Goal: Information Seeking & Learning: Check status

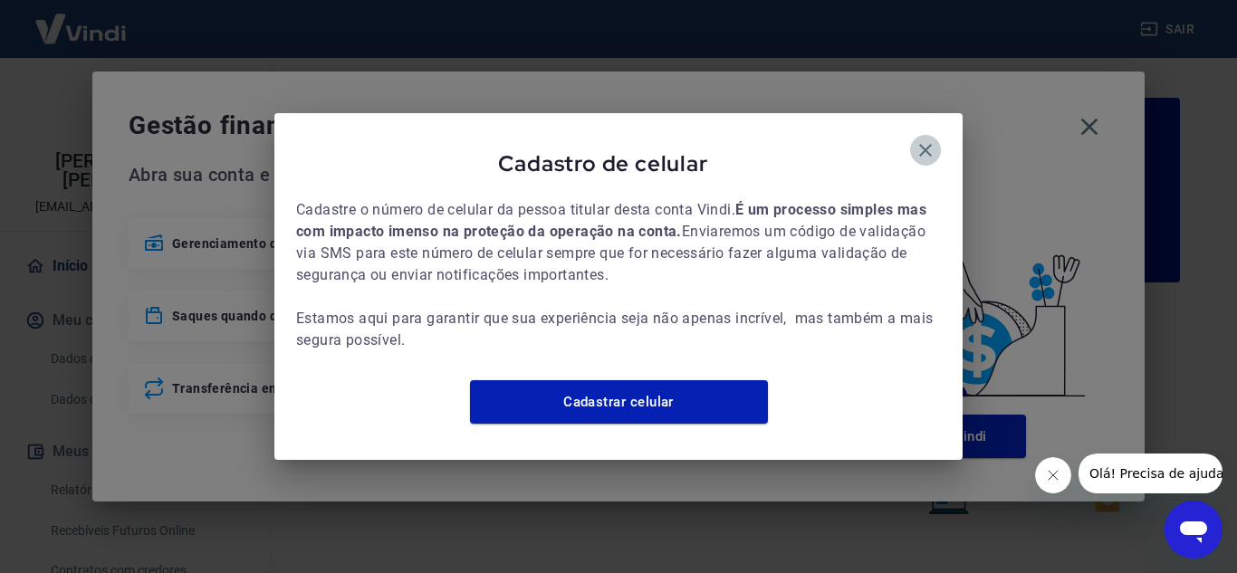
click at [927, 144] on icon "button" at bounding box center [925, 150] width 13 height 13
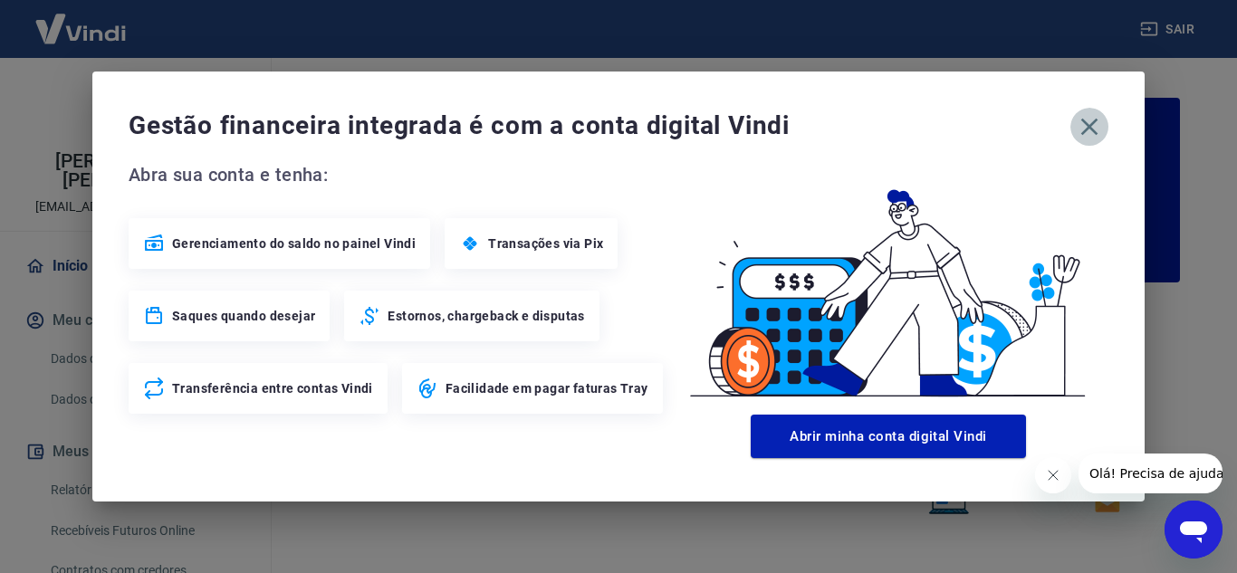
click at [1082, 119] on icon "button" at bounding box center [1089, 126] width 29 height 29
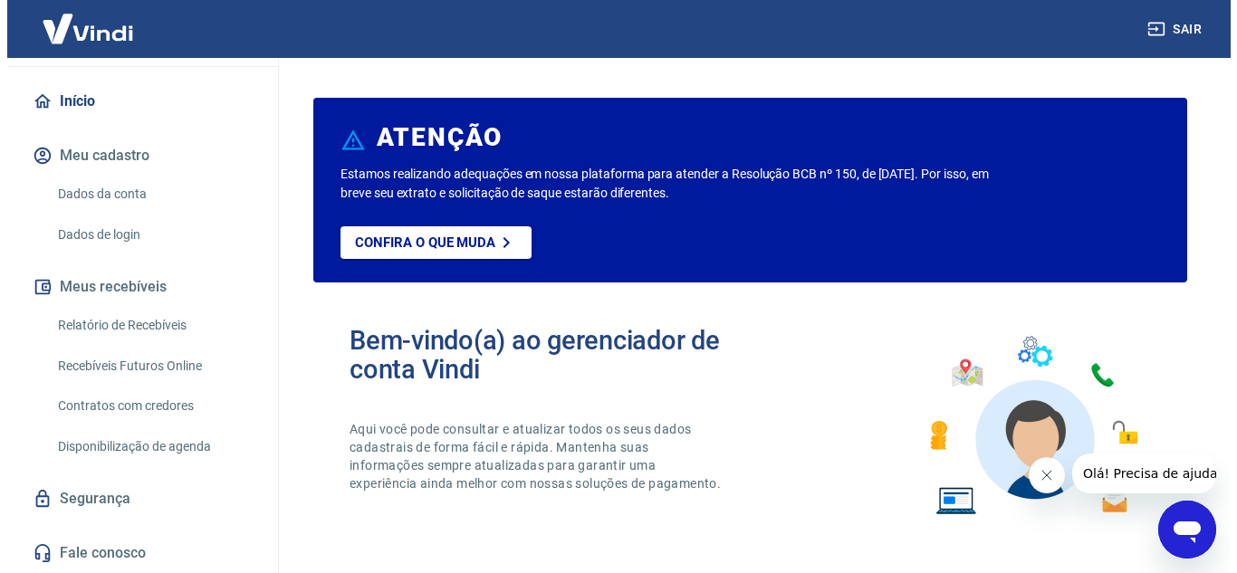
scroll to position [74, 0]
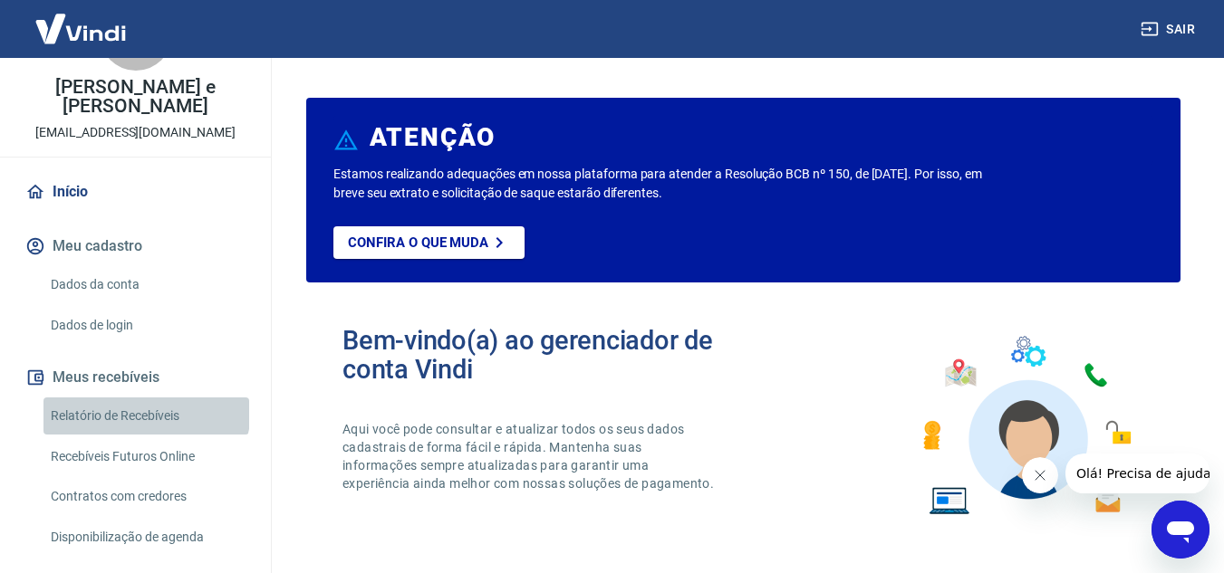
click at [145, 409] on link "Relatório de Recebíveis" at bounding box center [146, 416] width 206 height 37
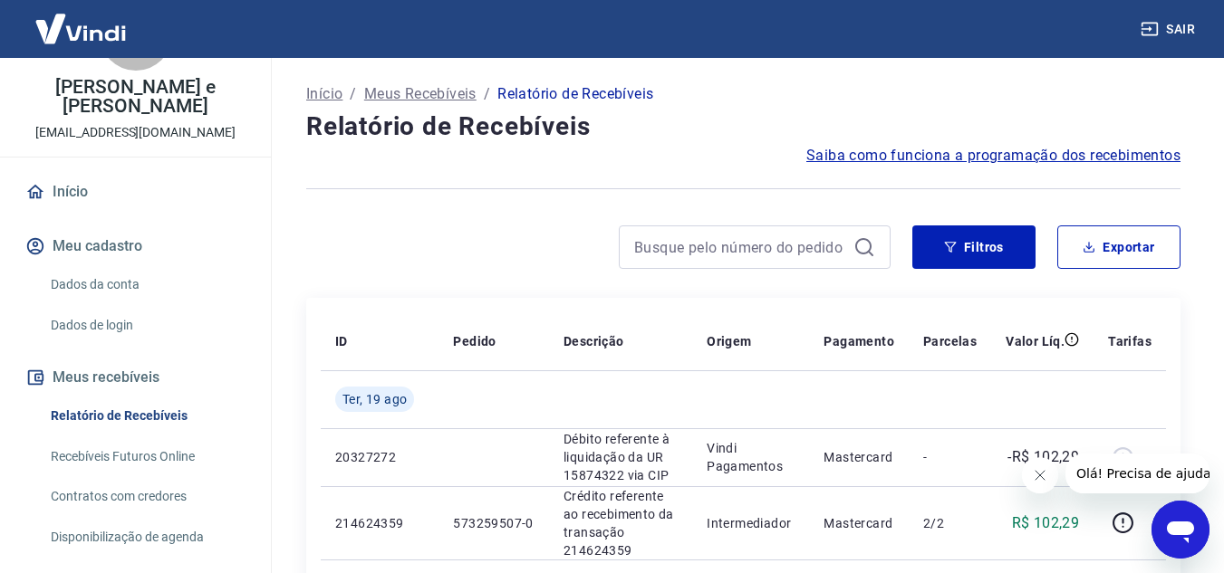
click at [1157, 23] on icon "button" at bounding box center [1149, 30] width 16 height 14
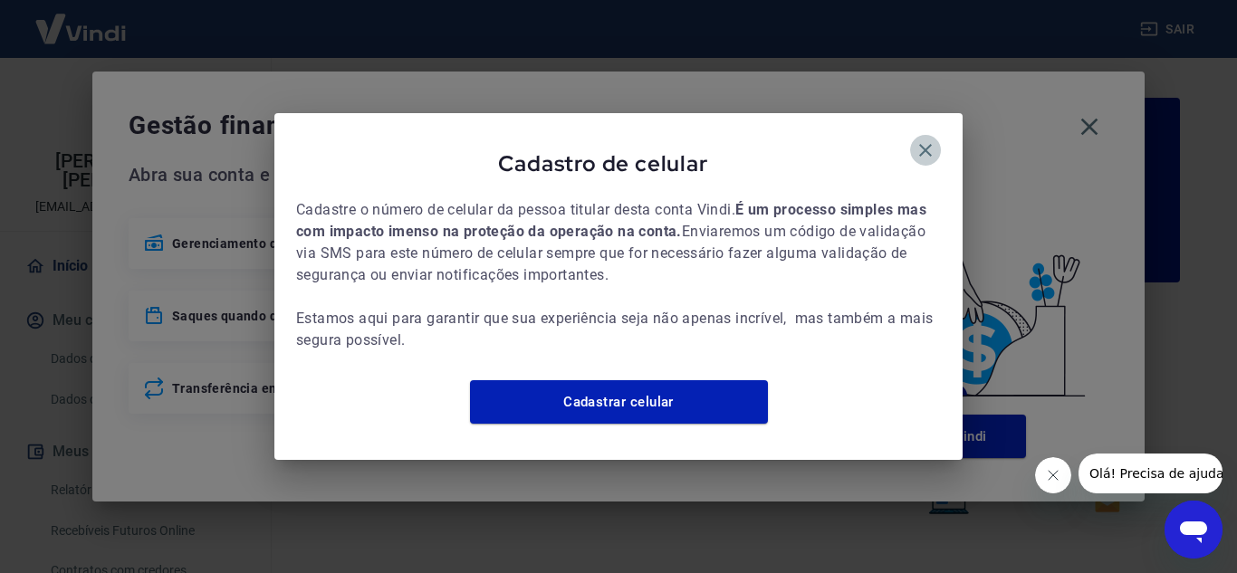
click at [915, 139] on icon "button" at bounding box center [926, 150] width 22 height 22
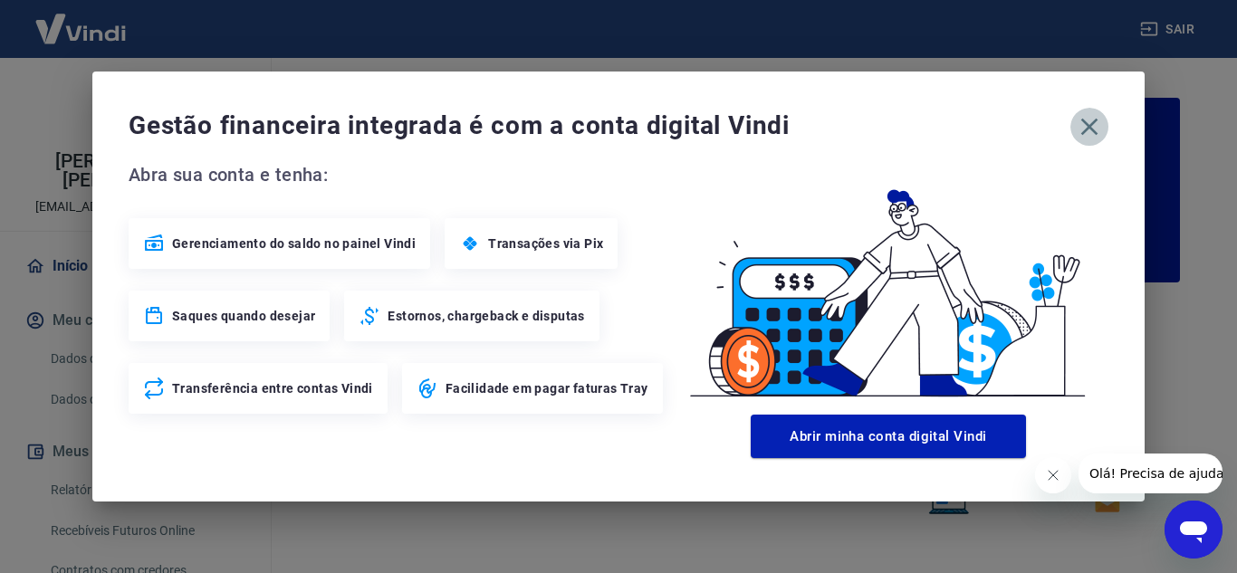
click at [1090, 128] on icon "button" at bounding box center [1090, 127] width 17 height 17
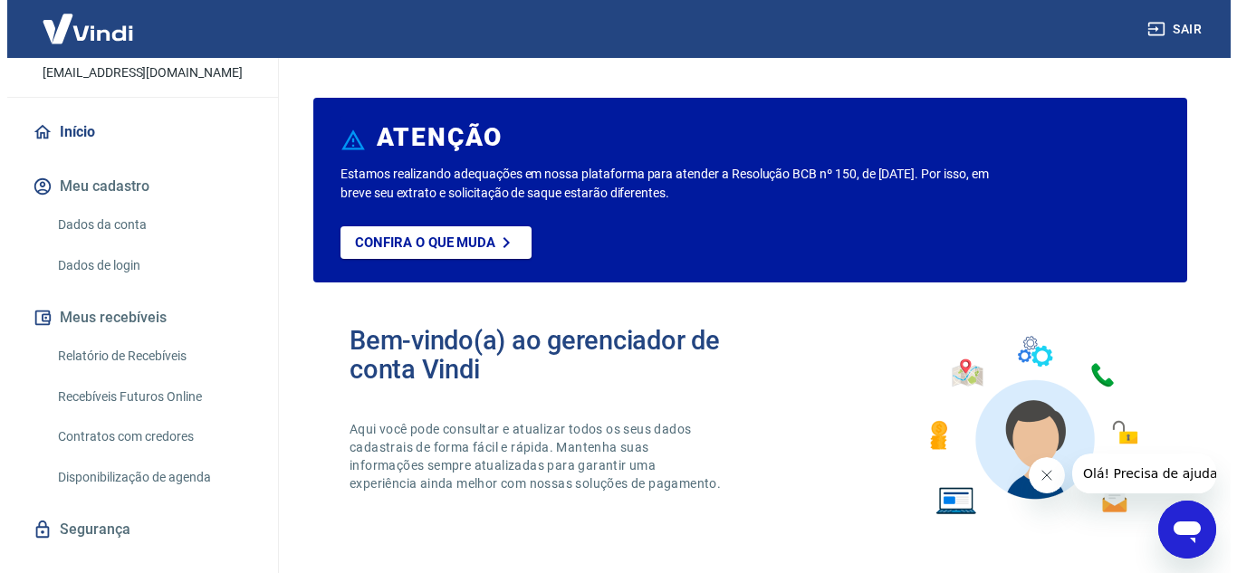
scroll to position [165, 0]
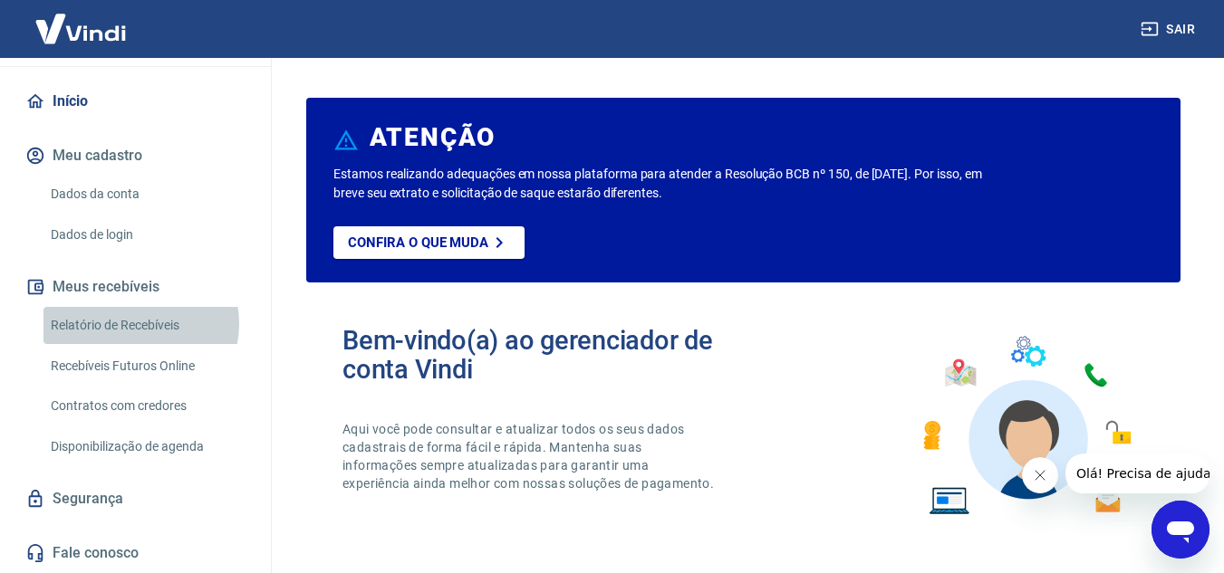
click at [133, 323] on link "Relatório de Recebíveis" at bounding box center [146, 325] width 206 height 37
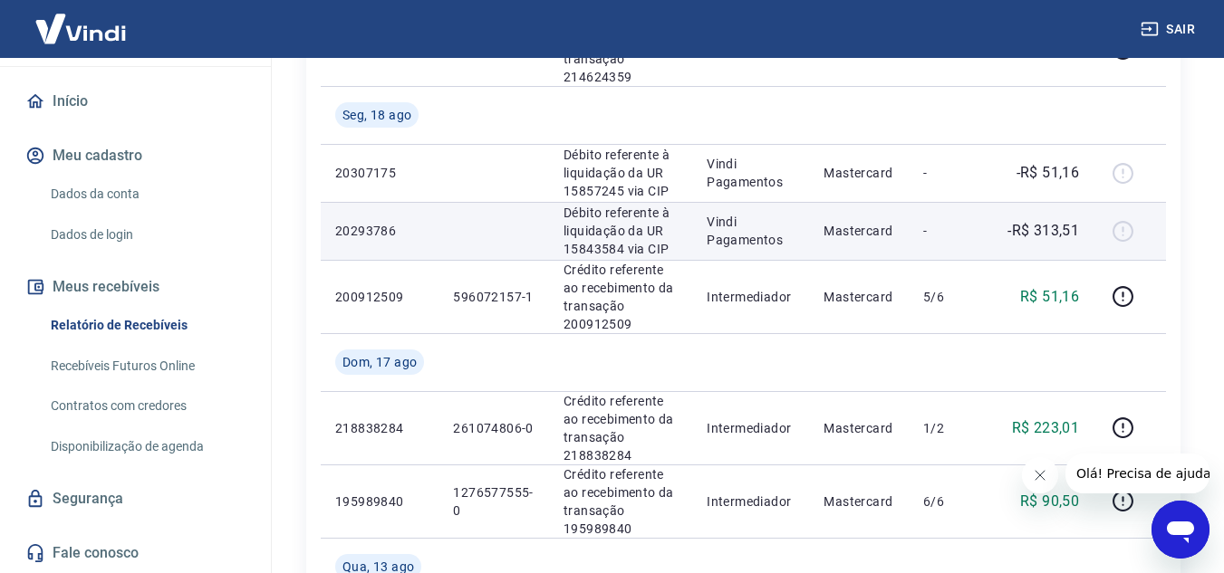
scroll to position [453, 0]
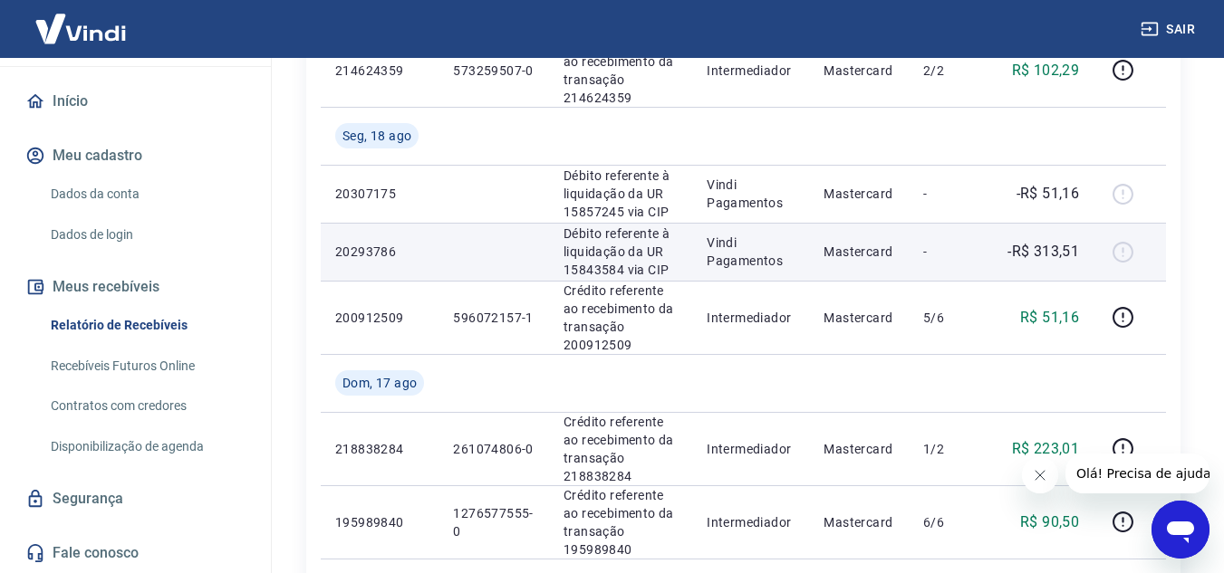
click at [620, 241] on p "Débito referente à liquidação da UR 15843584 via CIP" at bounding box center [620, 252] width 114 height 54
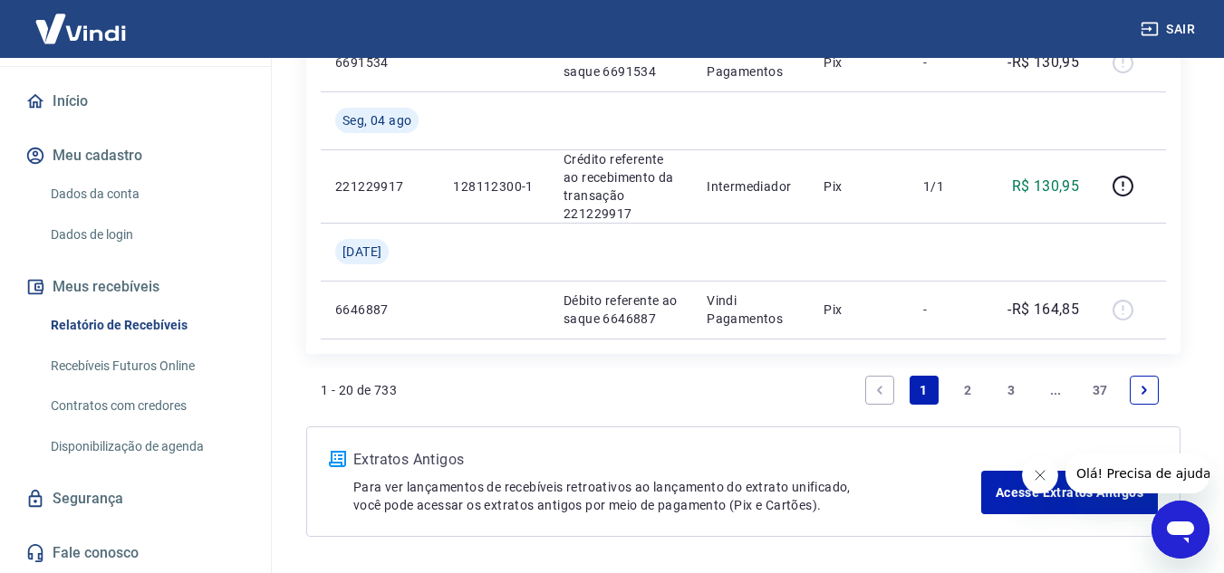
scroll to position [1993, 0]
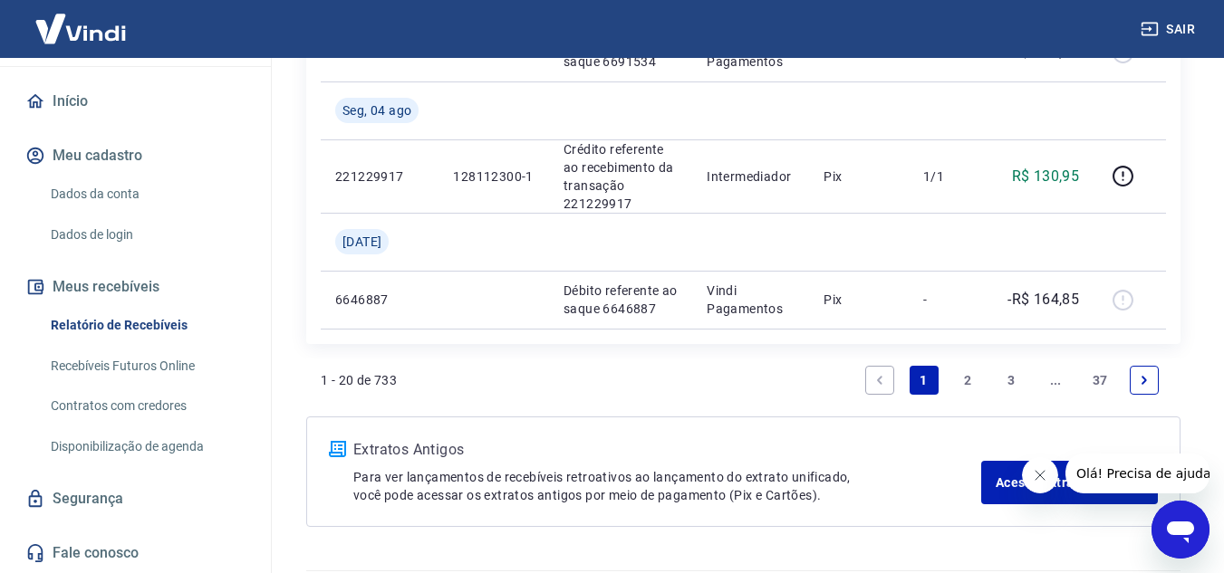
click at [966, 388] on link "2" at bounding box center [967, 380] width 29 height 29
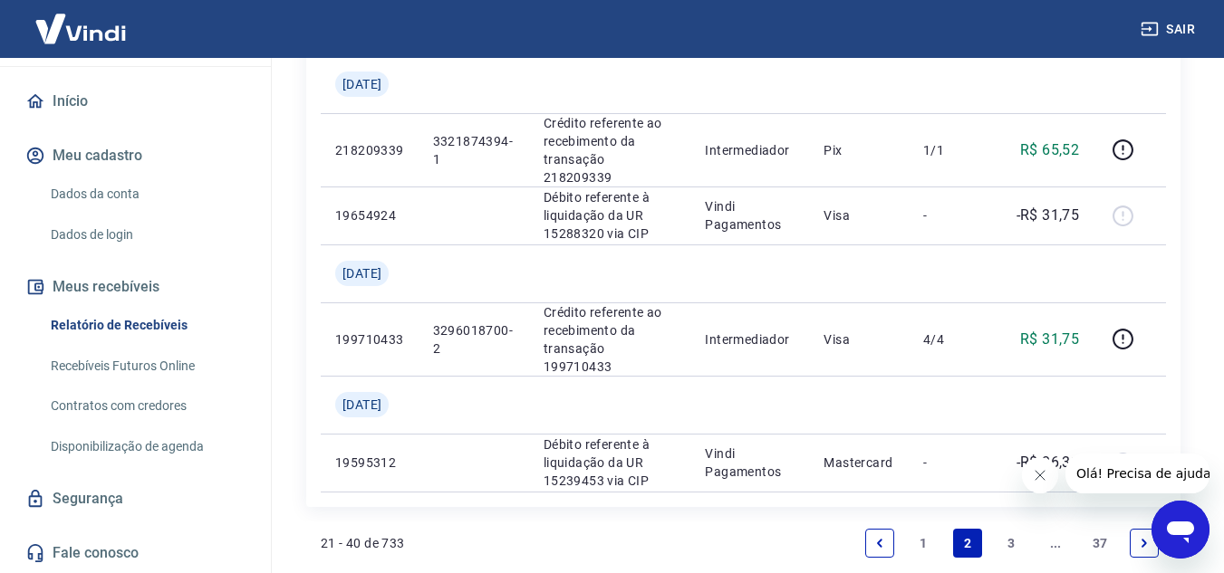
scroll to position [1993, 0]
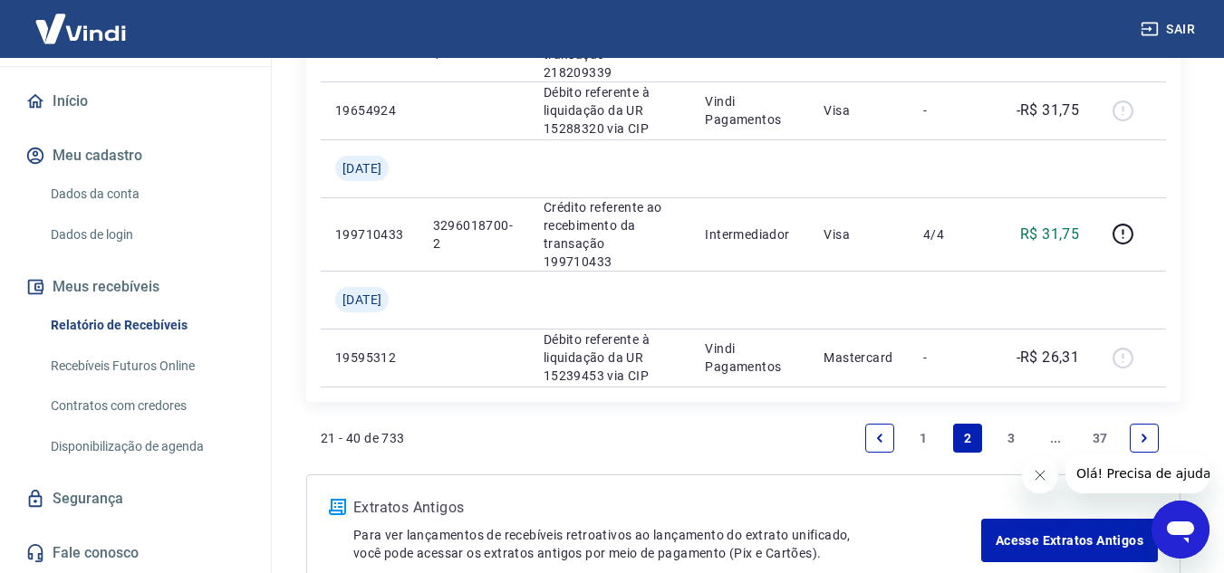
click at [918, 431] on link "1" at bounding box center [923, 438] width 29 height 29
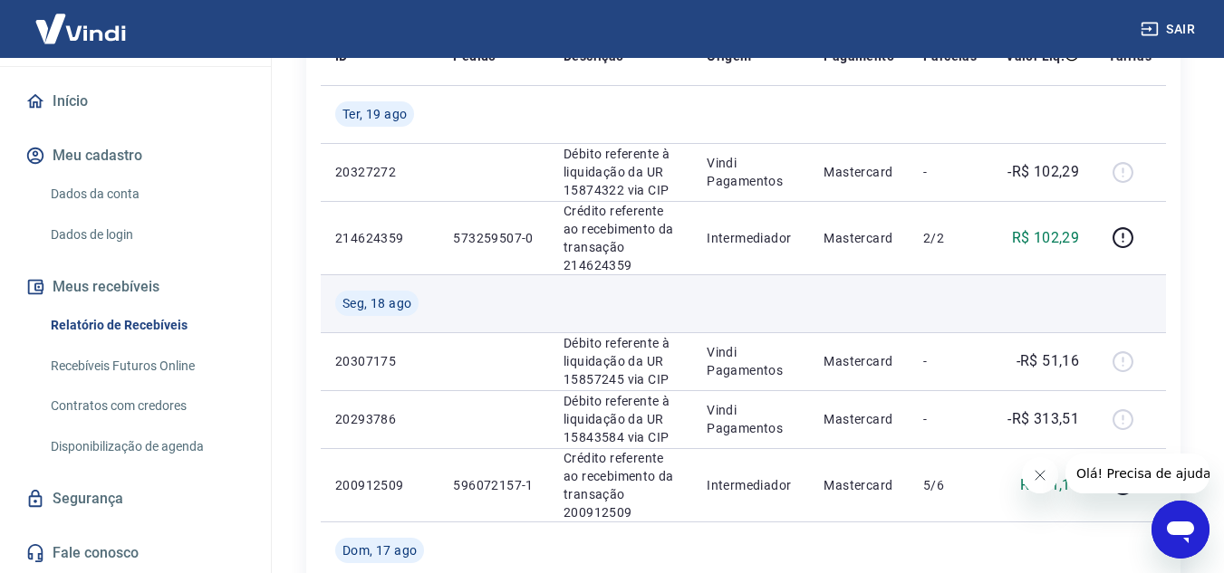
scroll to position [272, 0]
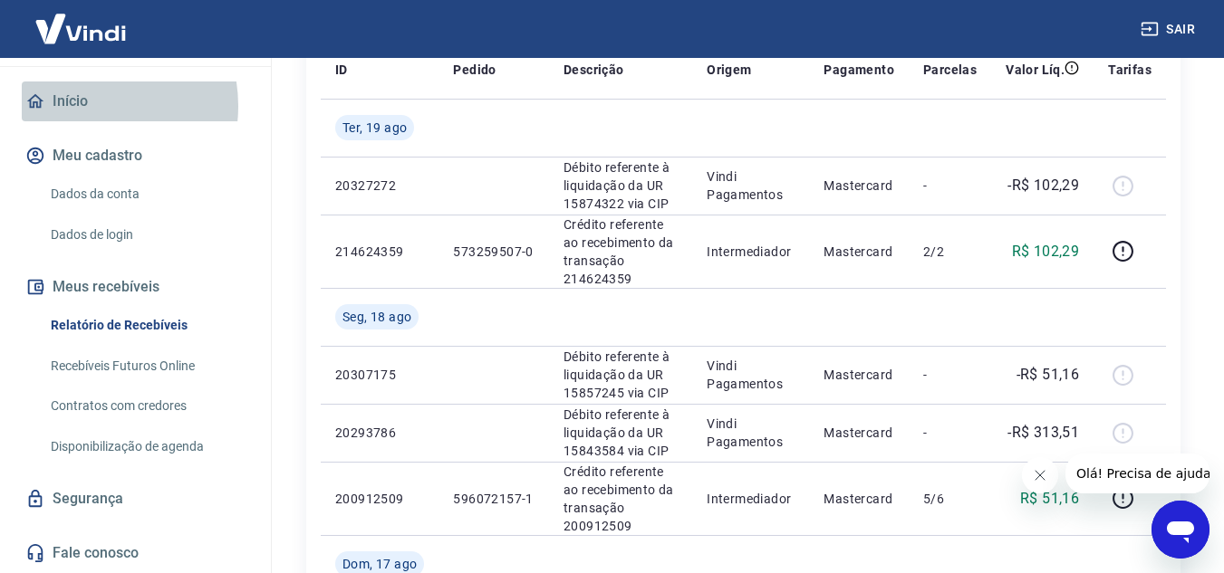
click at [80, 106] on link "Início" at bounding box center [135, 102] width 227 height 40
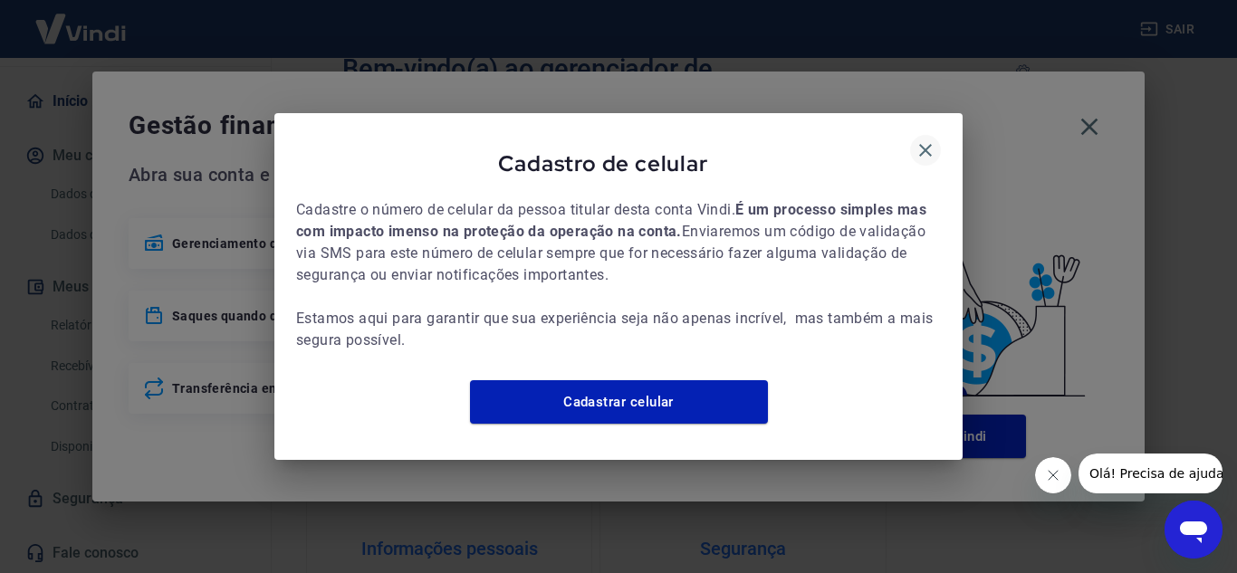
click at [924, 144] on icon "button" at bounding box center [925, 150] width 13 height 13
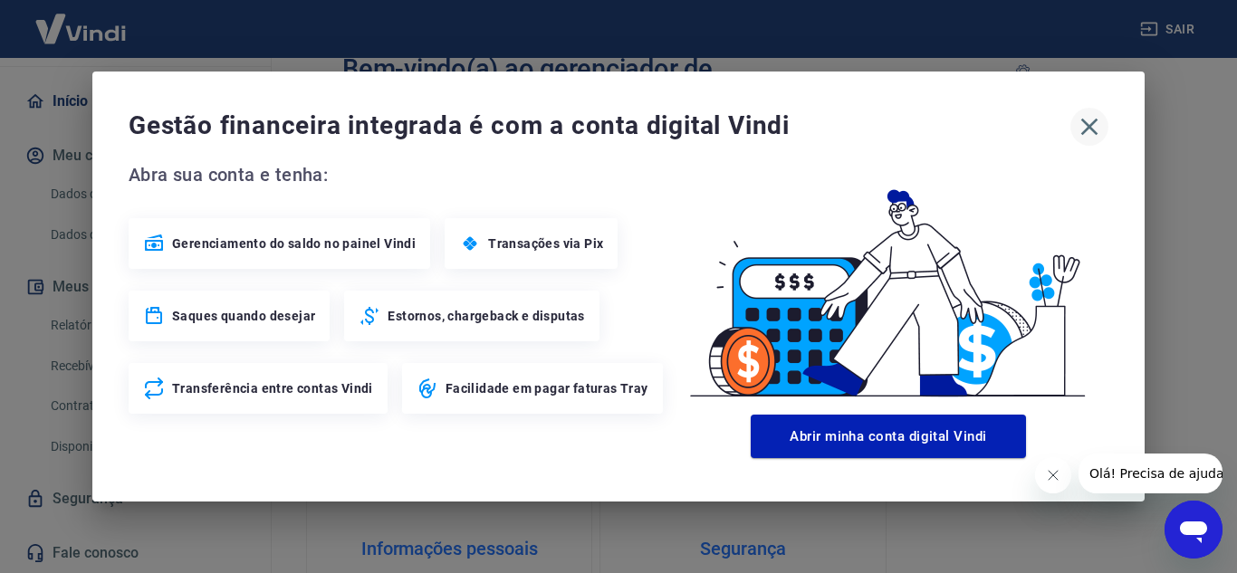
click at [1080, 124] on icon "button" at bounding box center [1089, 126] width 29 height 29
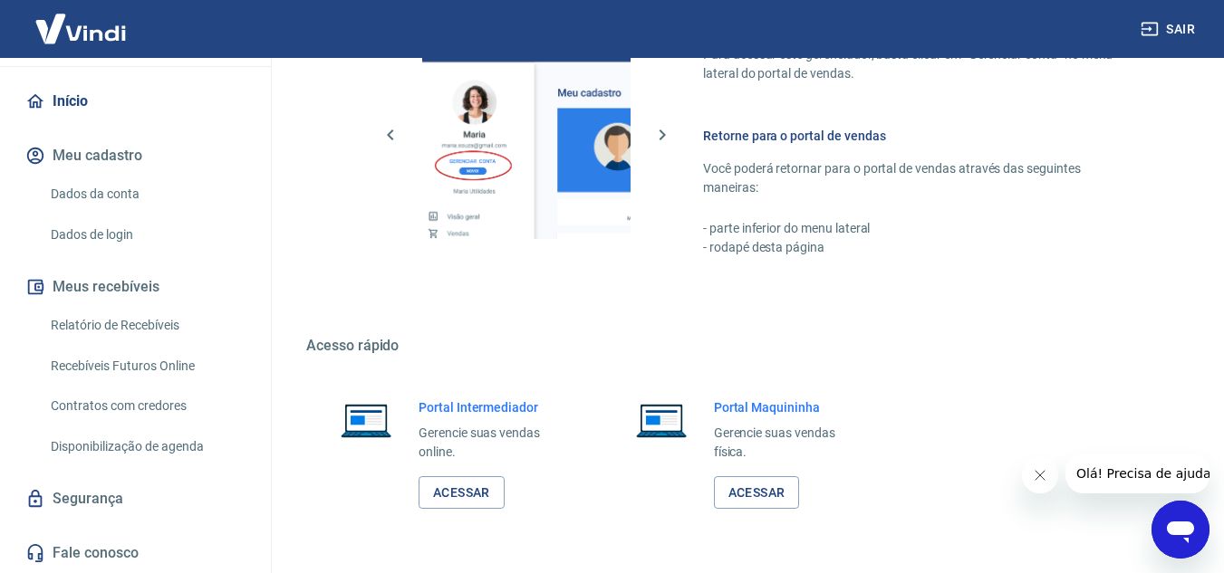
scroll to position [1101, 0]
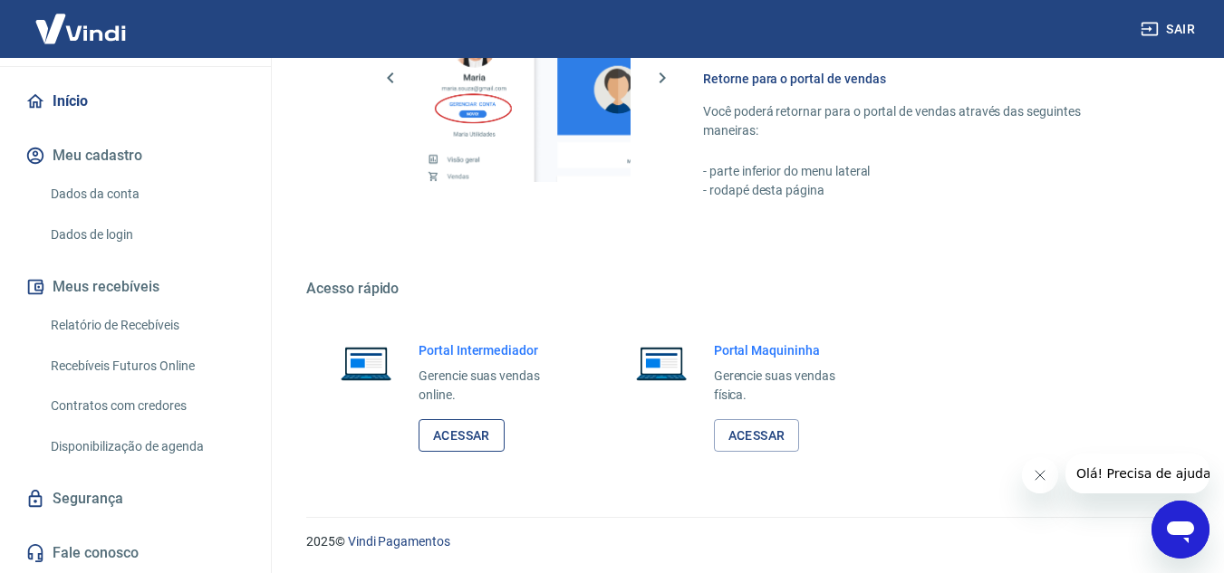
click at [452, 437] on link "Acessar" at bounding box center [461, 436] width 86 height 34
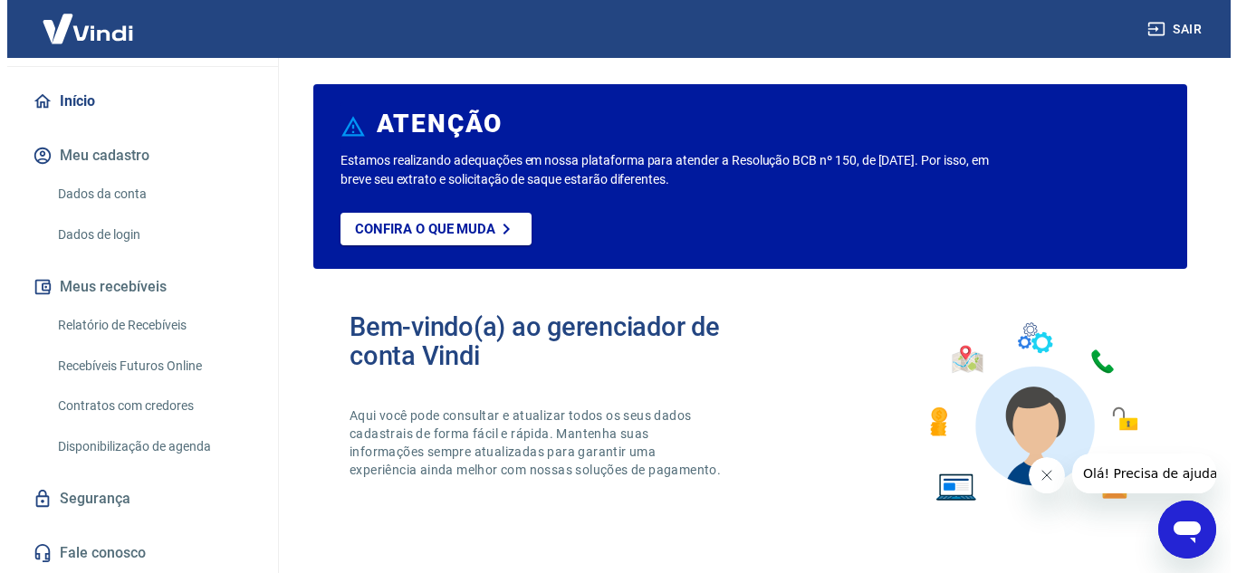
scroll to position [0, 0]
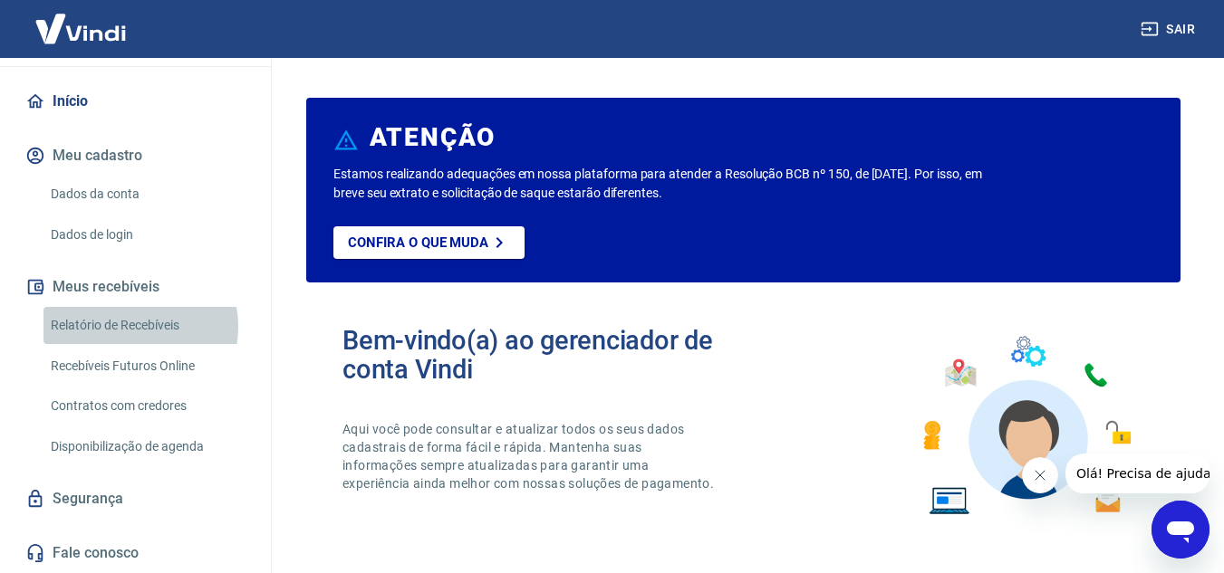
click at [126, 327] on link "Relatório de Recebíveis" at bounding box center [146, 325] width 206 height 37
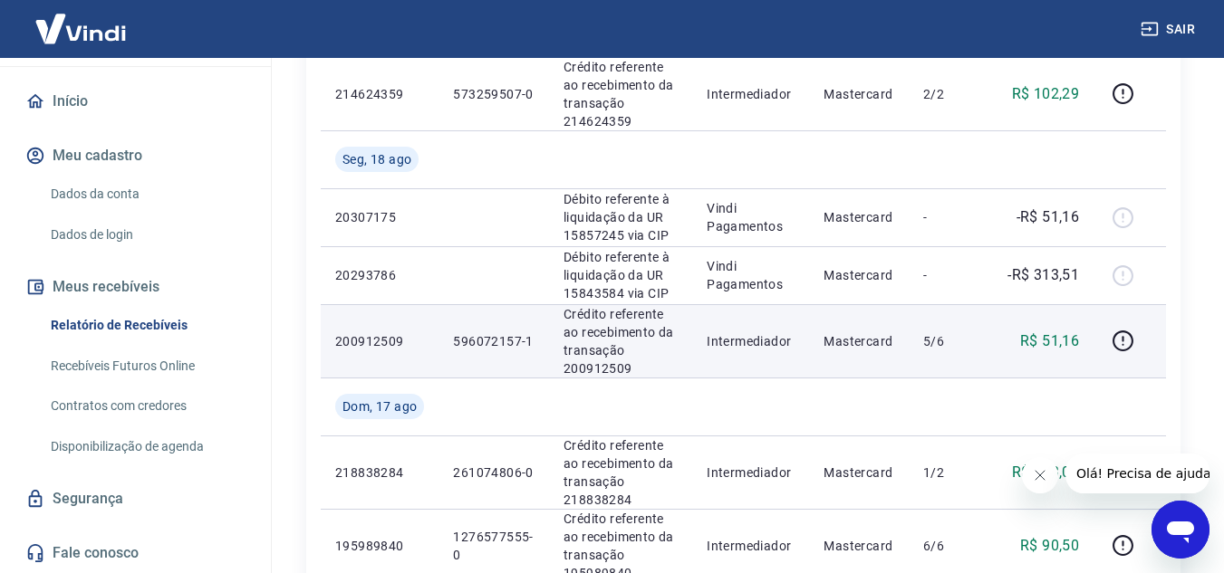
scroll to position [453, 0]
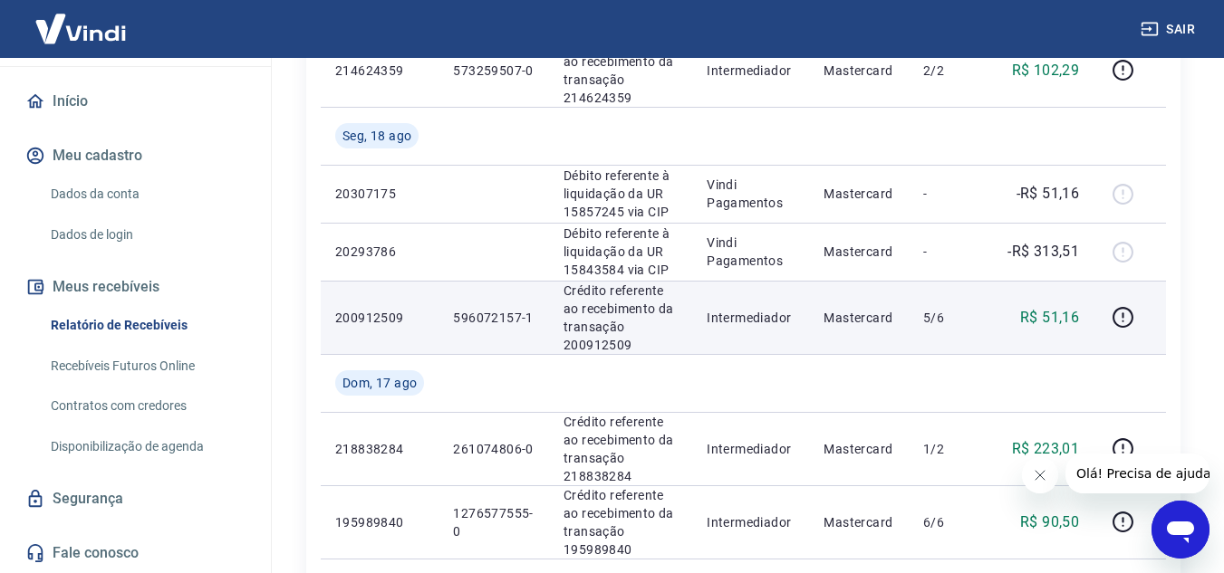
click at [612, 348] on p "Crédito referente ao recebimento da transação 200912509" at bounding box center [620, 318] width 114 height 72
copy p "200912509"
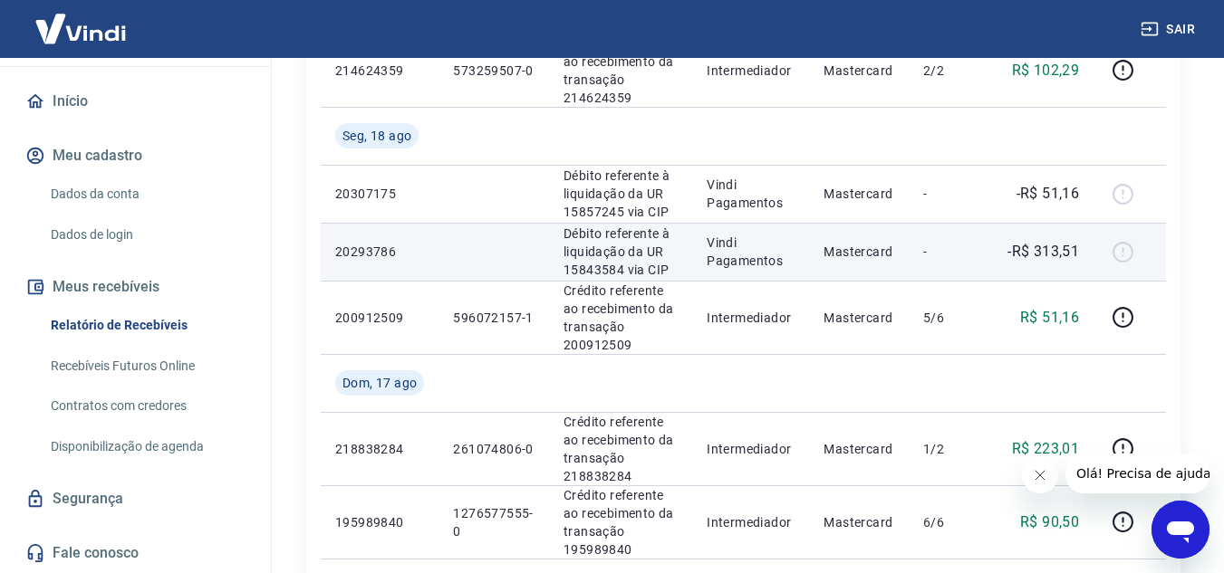
click at [575, 241] on p "Débito referente à liquidação da UR 15843584 via CIP" at bounding box center [620, 252] width 114 height 54
click at [1122, 255] on div at bounding box center [1129, 251] width 43 height 29
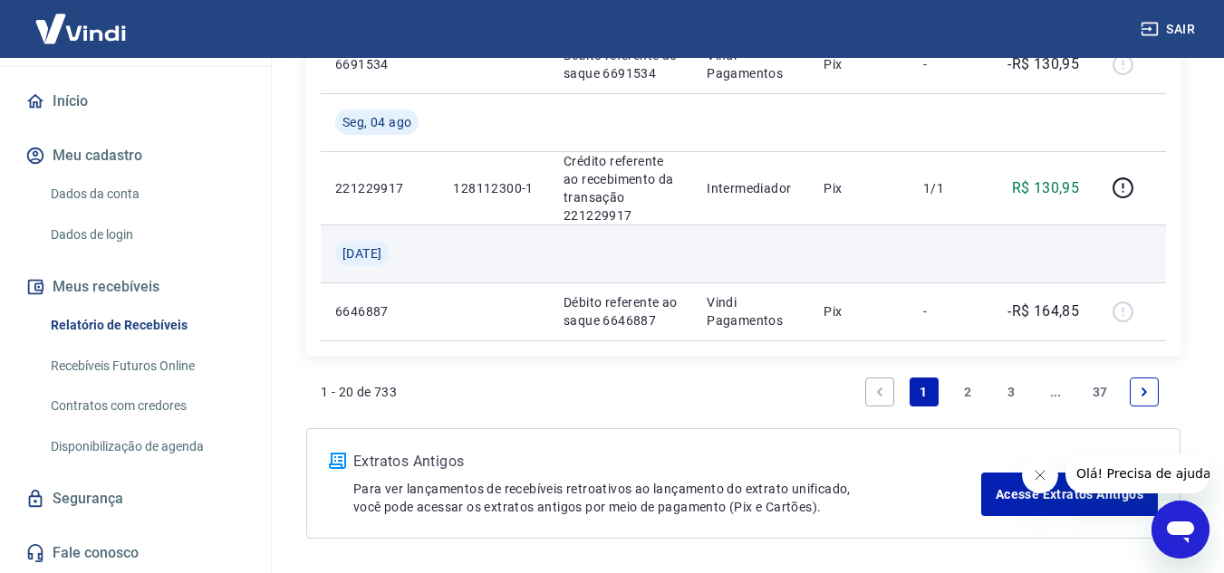
scroll to position [1993, 0]
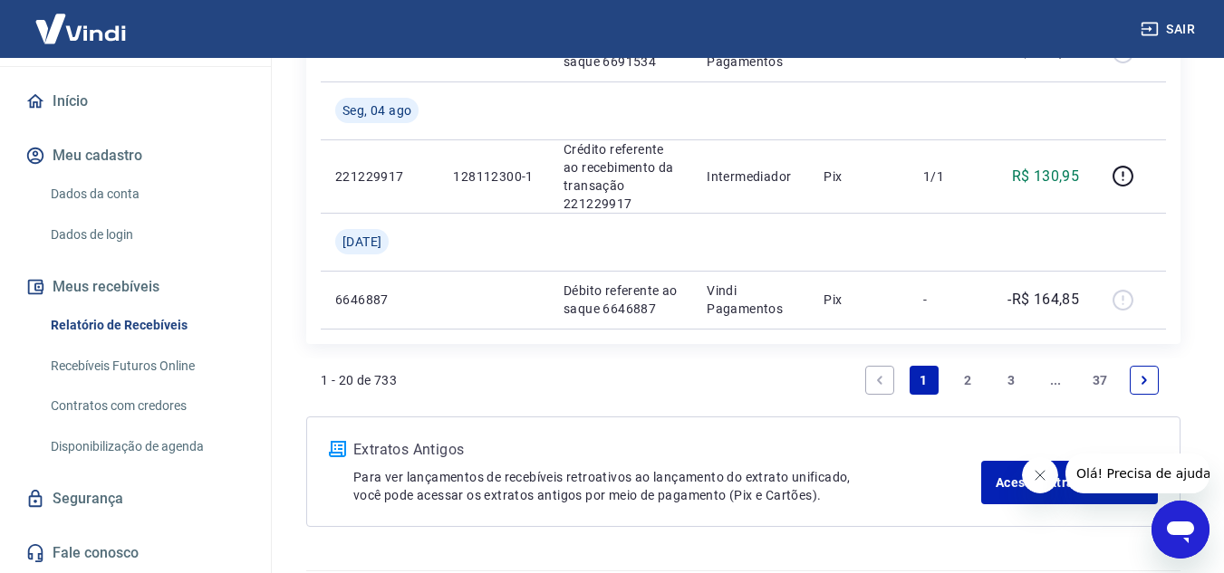
click at [956, 375] on link "2" at bounding box center [967, 380] width 29 height 29
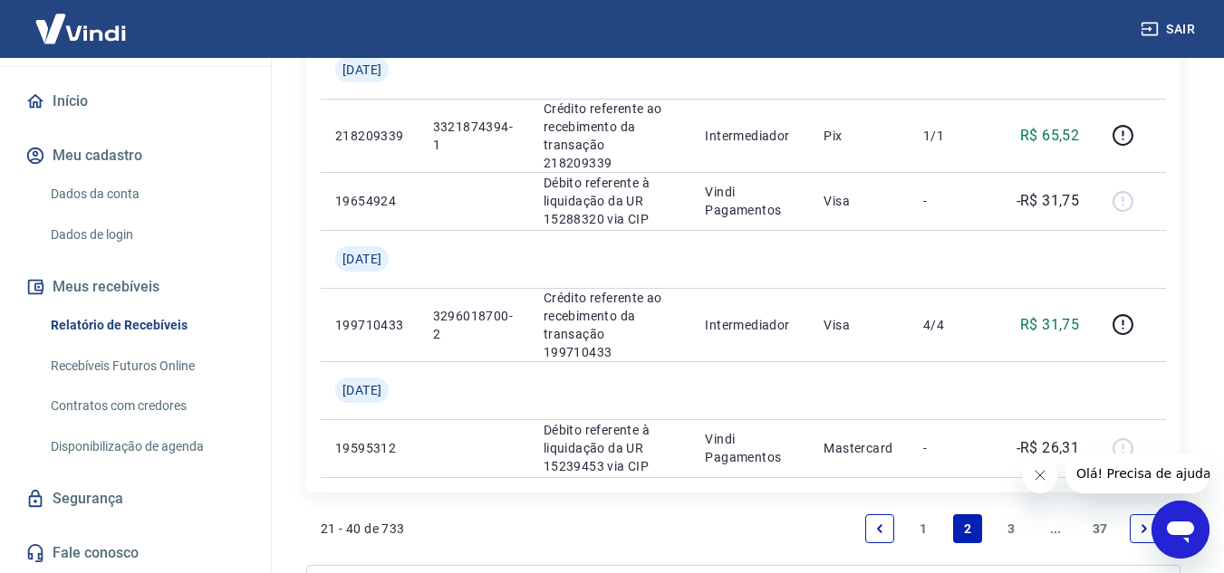
scroll to position [1993, 0]
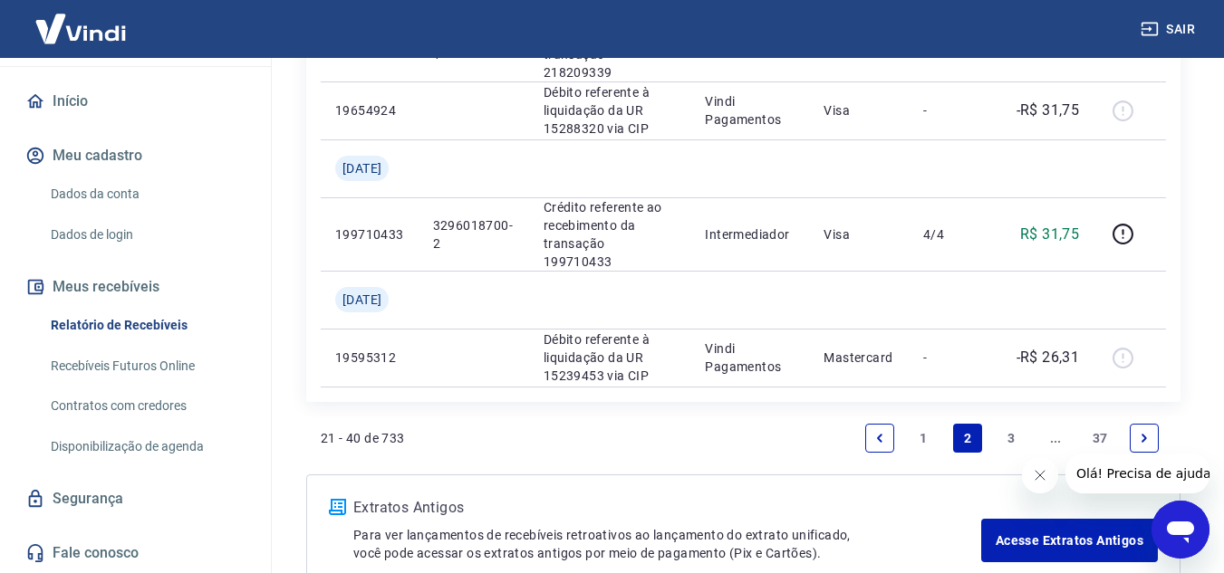
click at [1009, 435] on link "3" at bounding box center [1011, 438] width 29 height 29
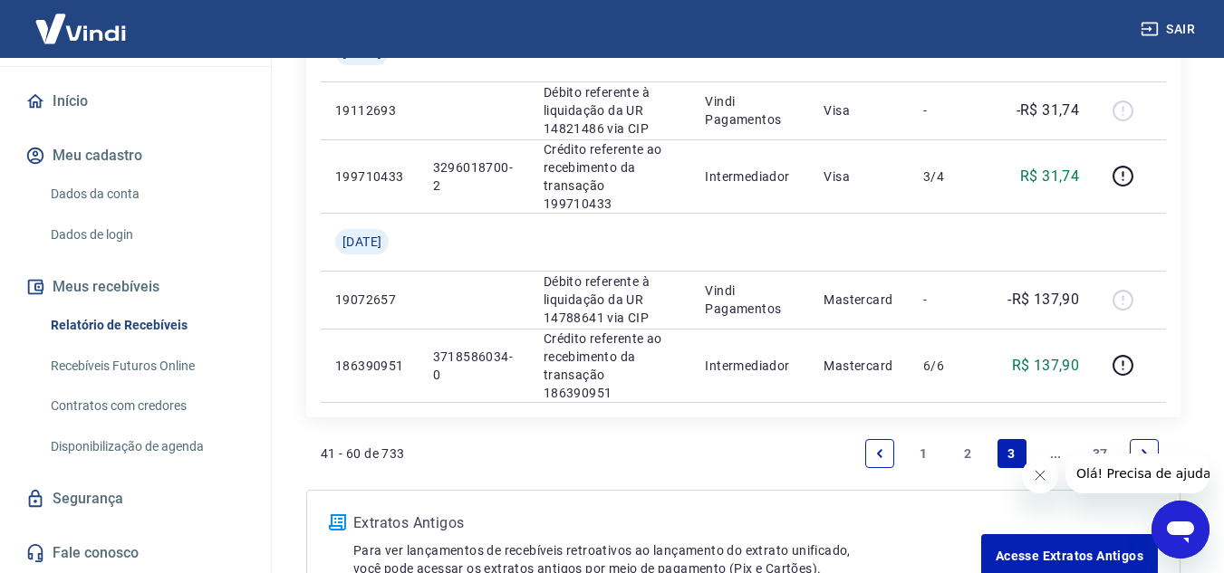
scroll to position [2083, 0]
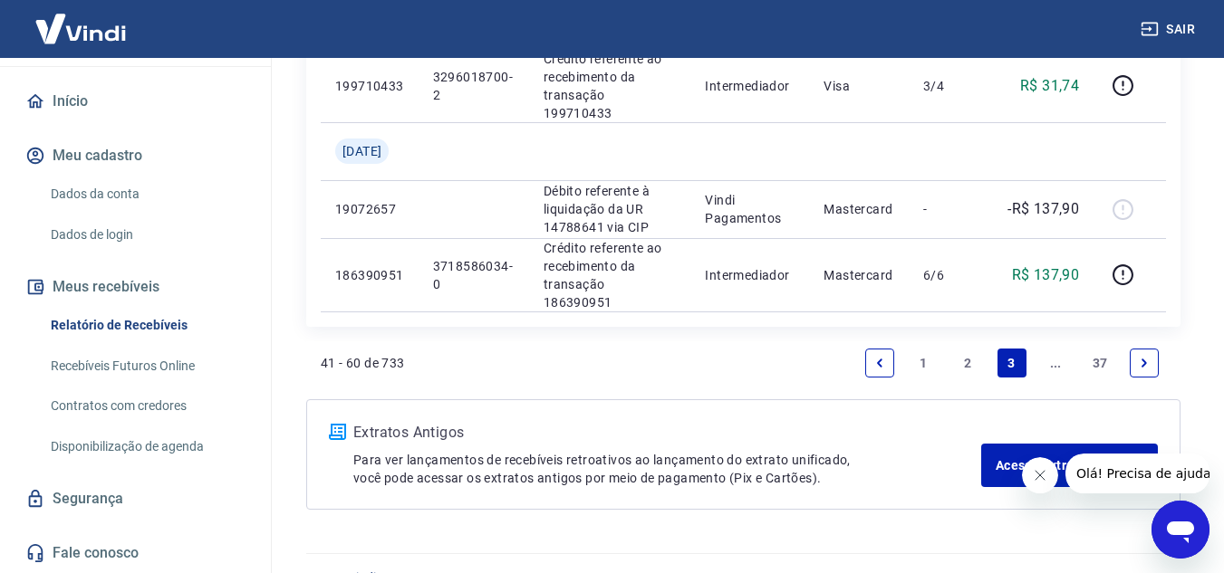
click at [1049, 366] on link "..." at bounding box center [1055, 363] width 29 height 29
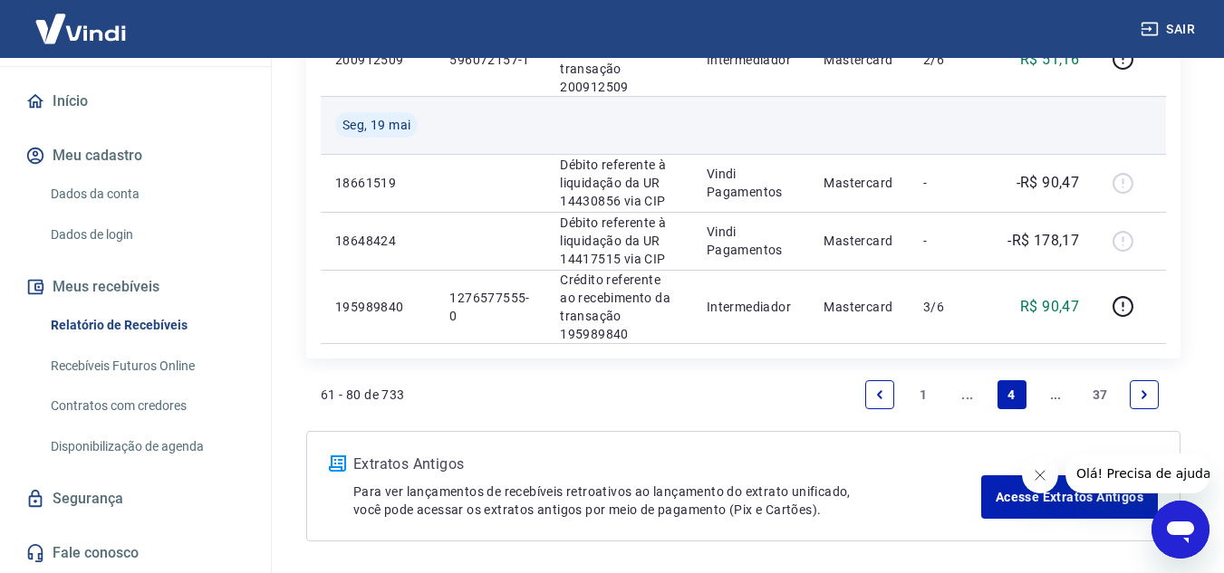
scroll to position [1993, 0]
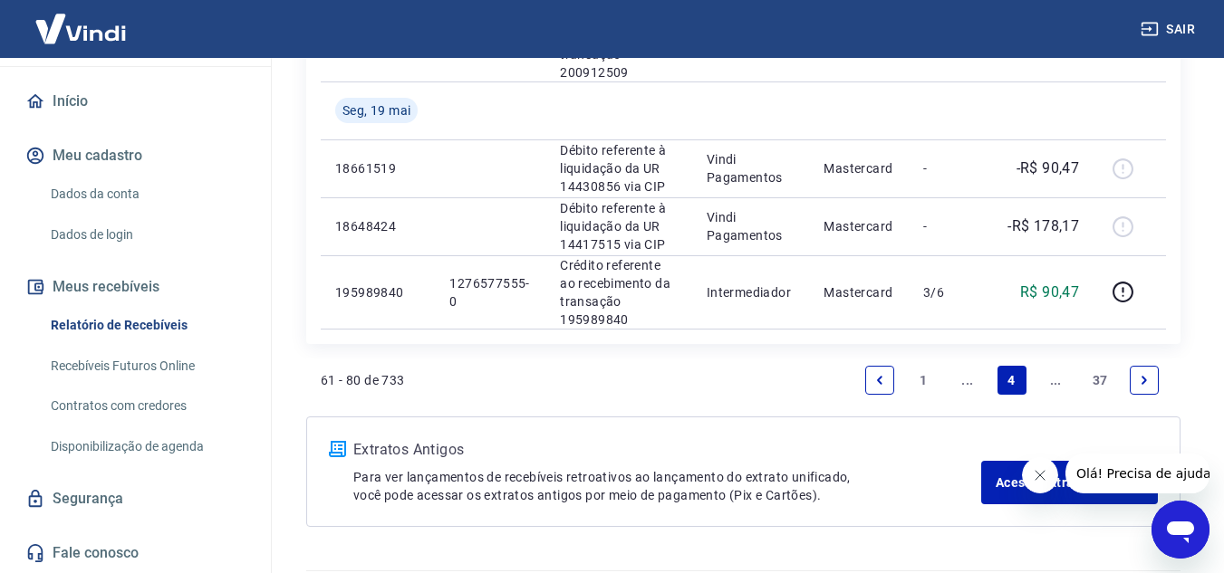
drag, startPoint x: 920, startPoint y: 379, endPoint x: 862, endPoint y: 349, distance: 65.2
click at [920, 379] on link "1" at bounding box center [923, 380] width 29 height 29
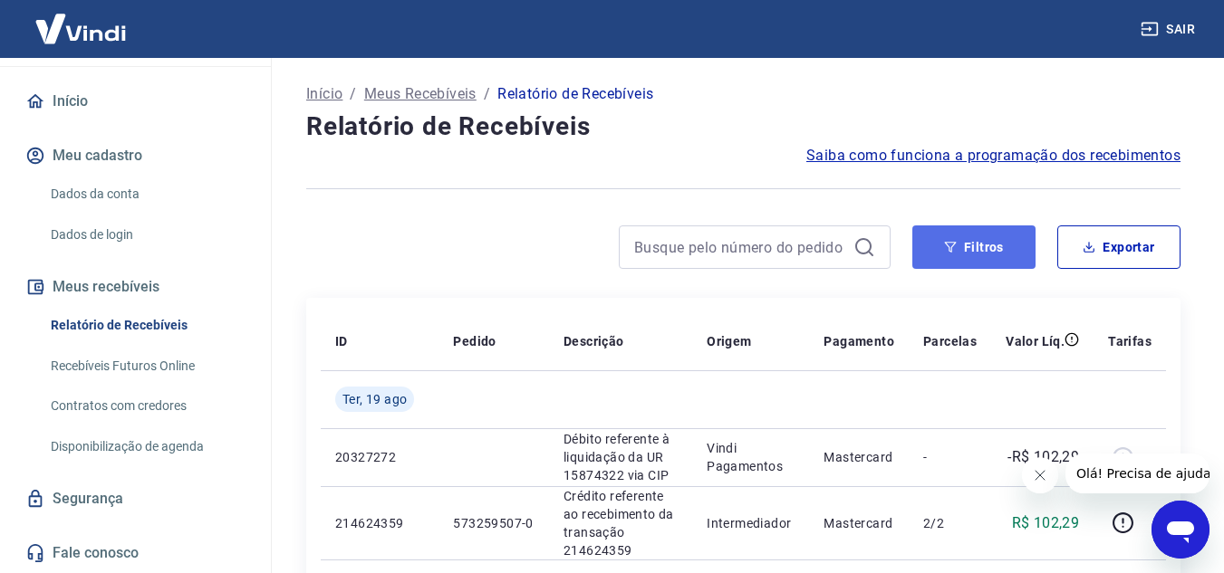
click at [966, 249] on button "Filtros" at bounding box center [973, 247] width 123 height 43
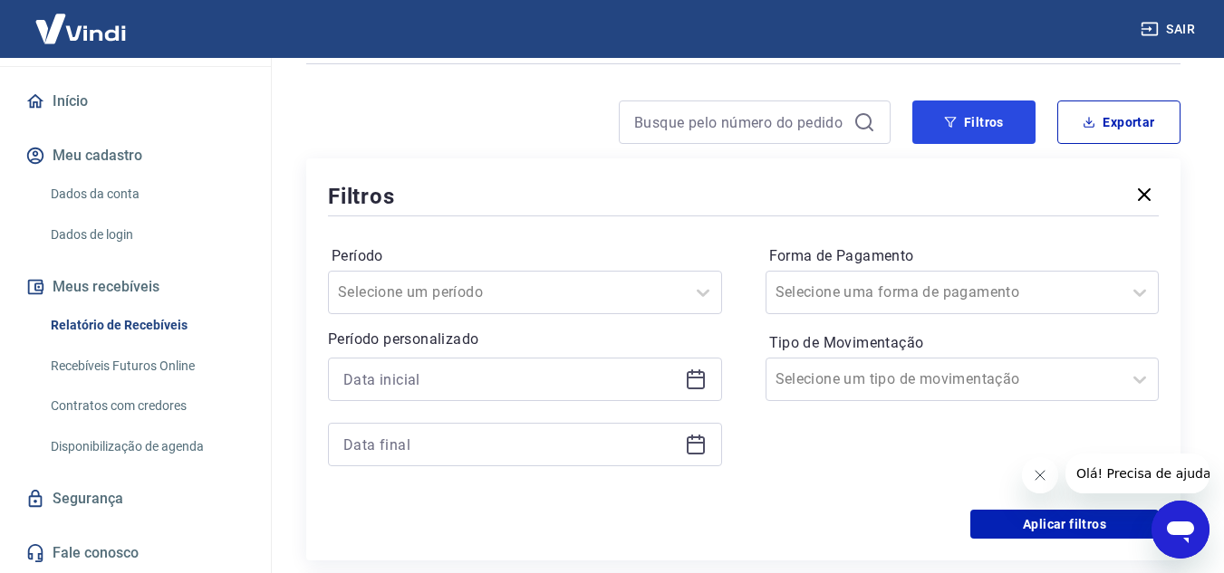
scroll to position [181, 0]
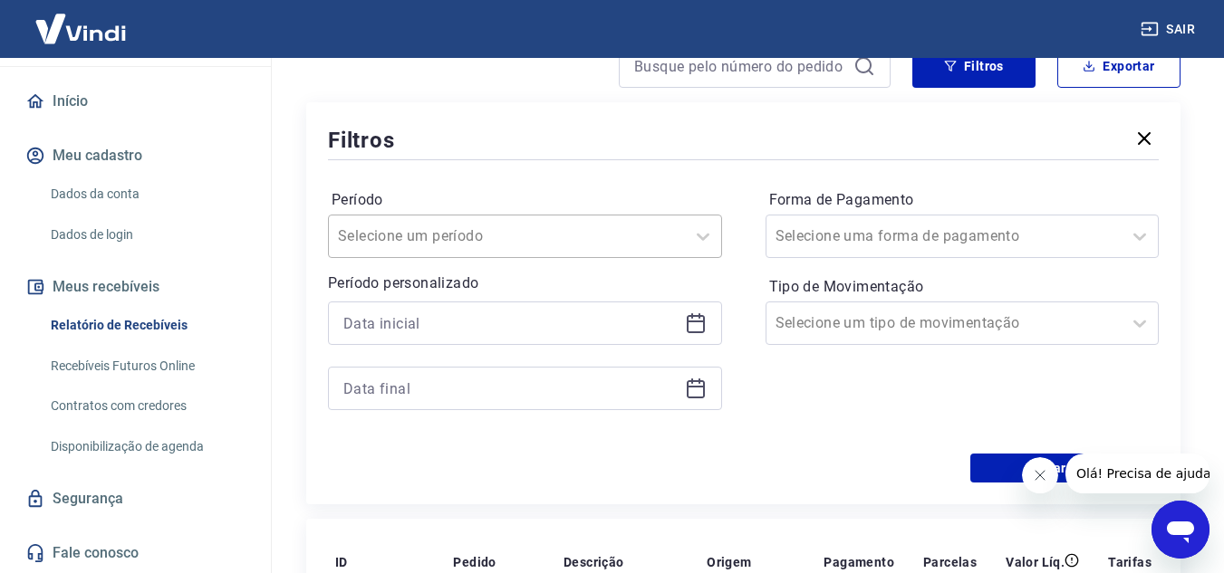
click at [648, 238] on div at bounding box center [507, 236] width 338 height 25
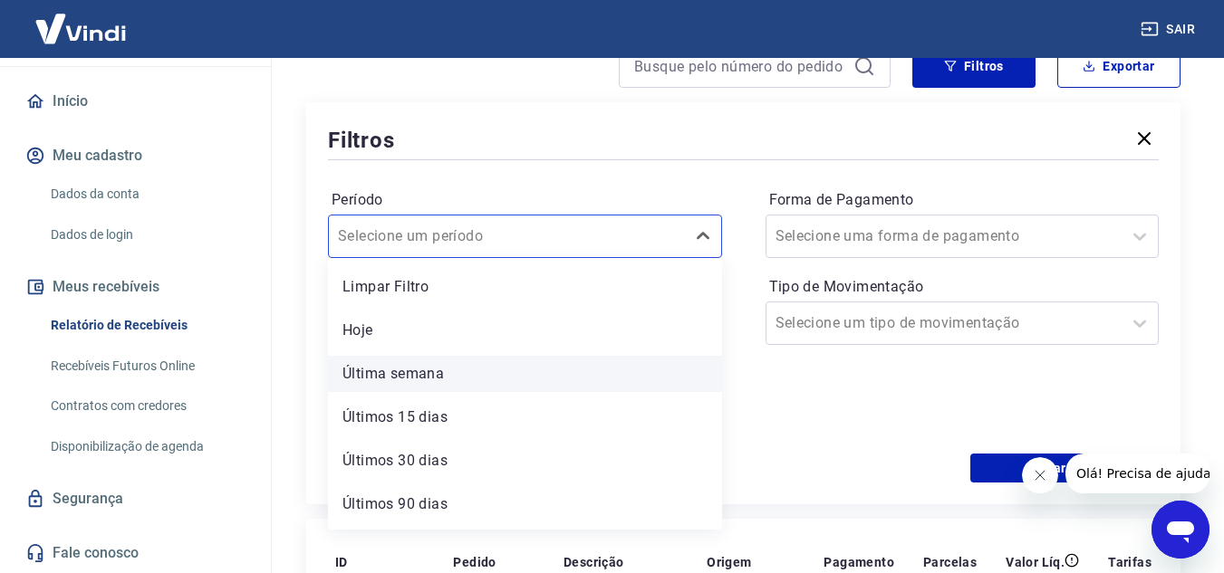
click at [514, 373] on div "Última semana" at bounding box center [525, 374] width 394 height 36
click at [385, 376] on input at bounding box center [510, 388] width 334 height 27
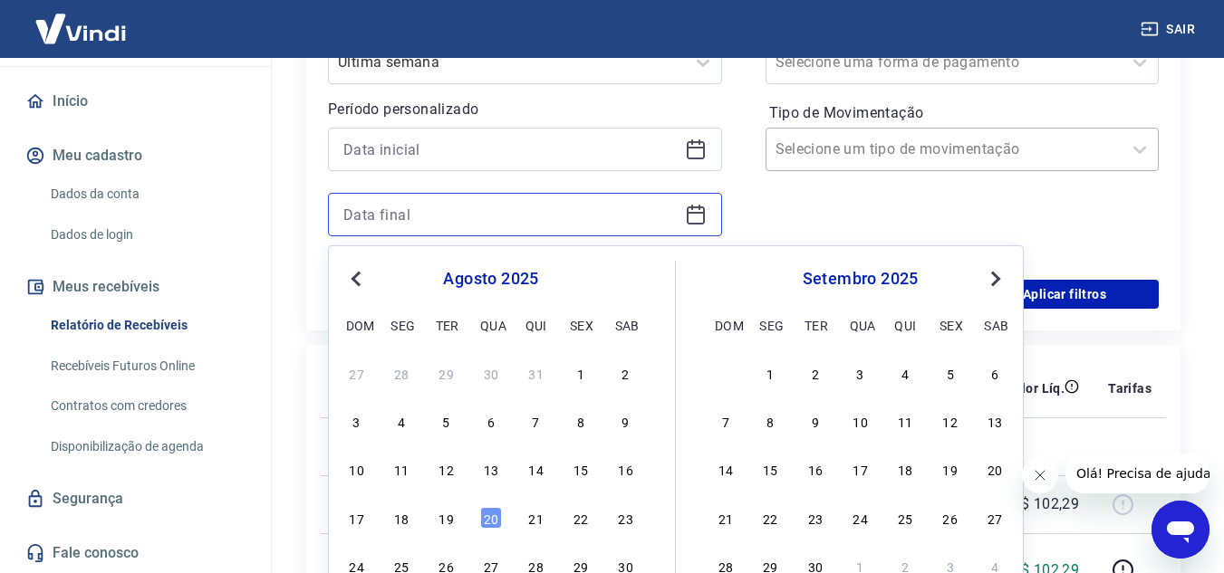
scroll to position [362, 0]
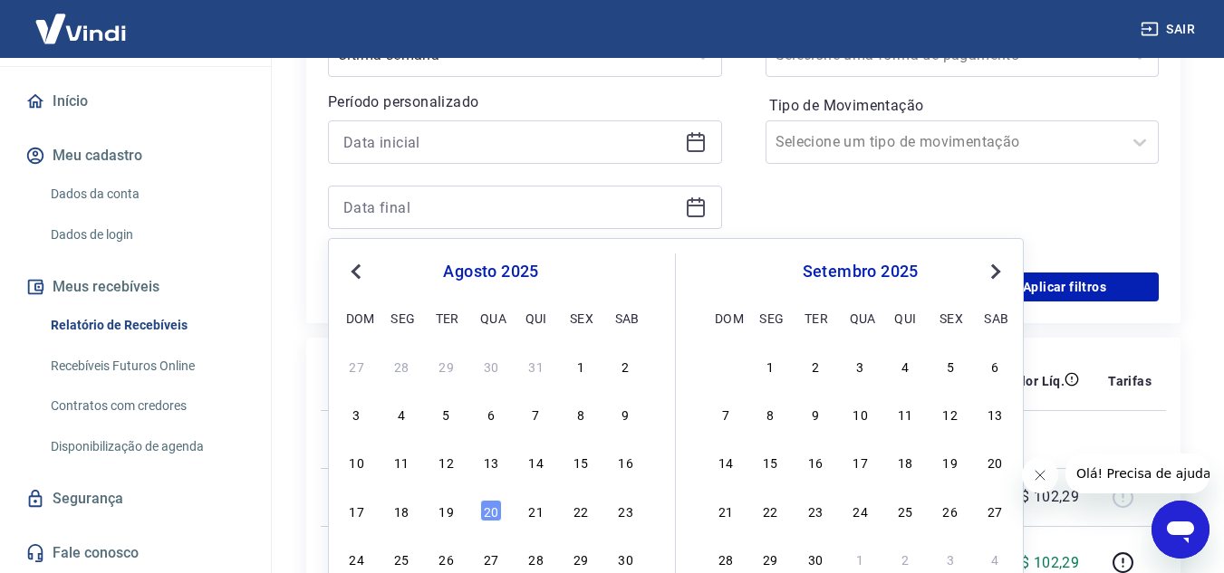
click at [759, 192] on div "Período Última semana Período personalizado Previous Month Next Month [DATE] do…" at bounding box center [743, 128] width 831 height 290
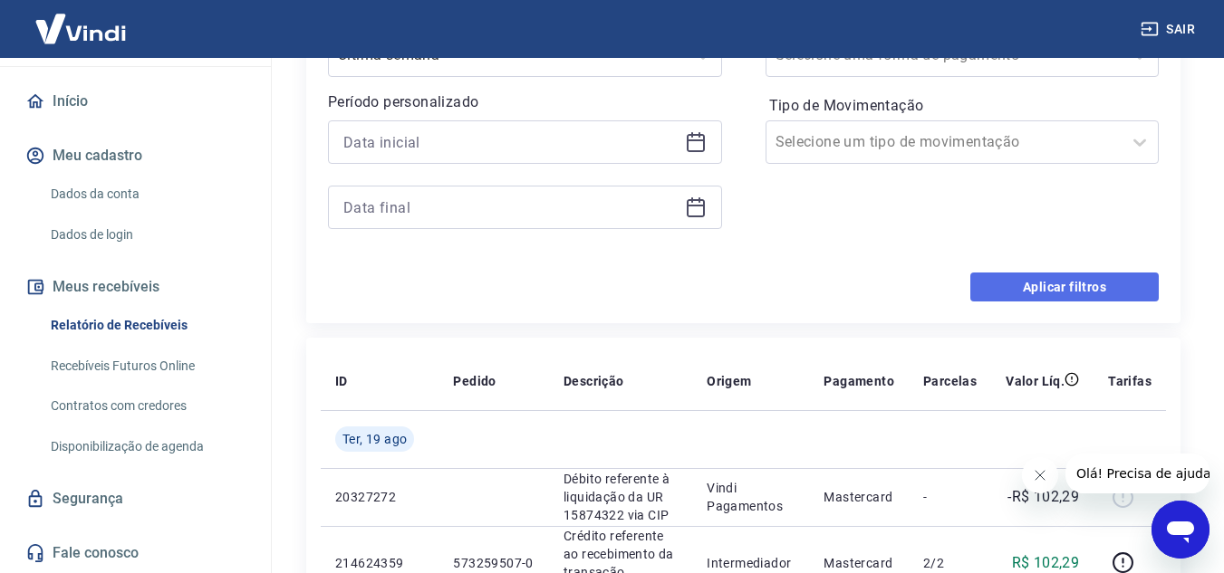
click at [1066, 282] on button "Aplicar filtros" at bounding box center [1064, 287] width 188 height 29
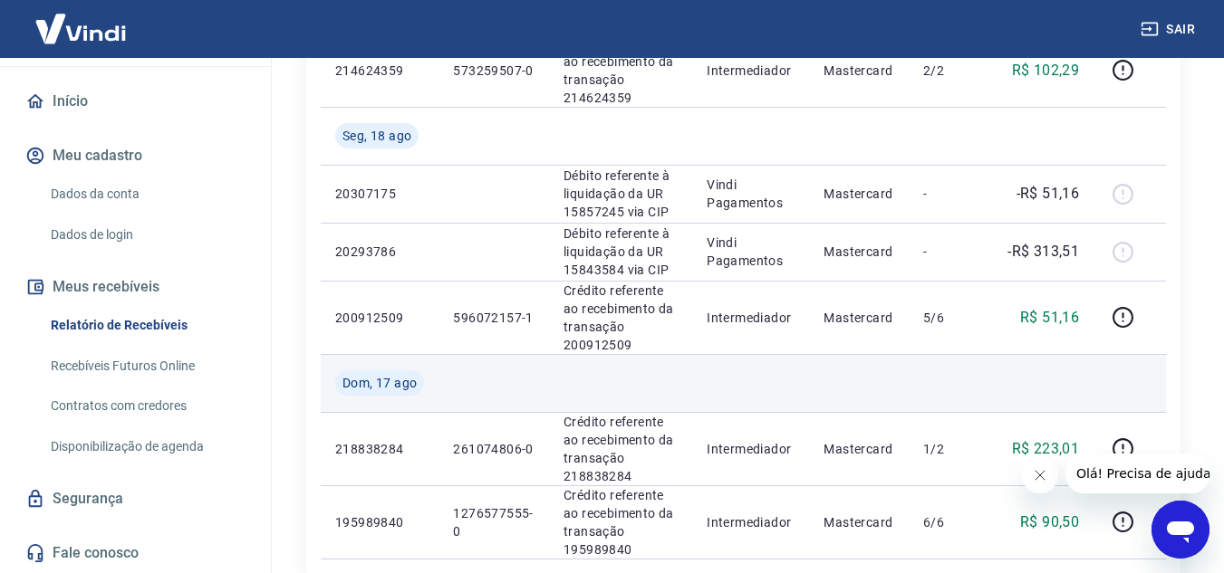
scroll to position [543, 0]
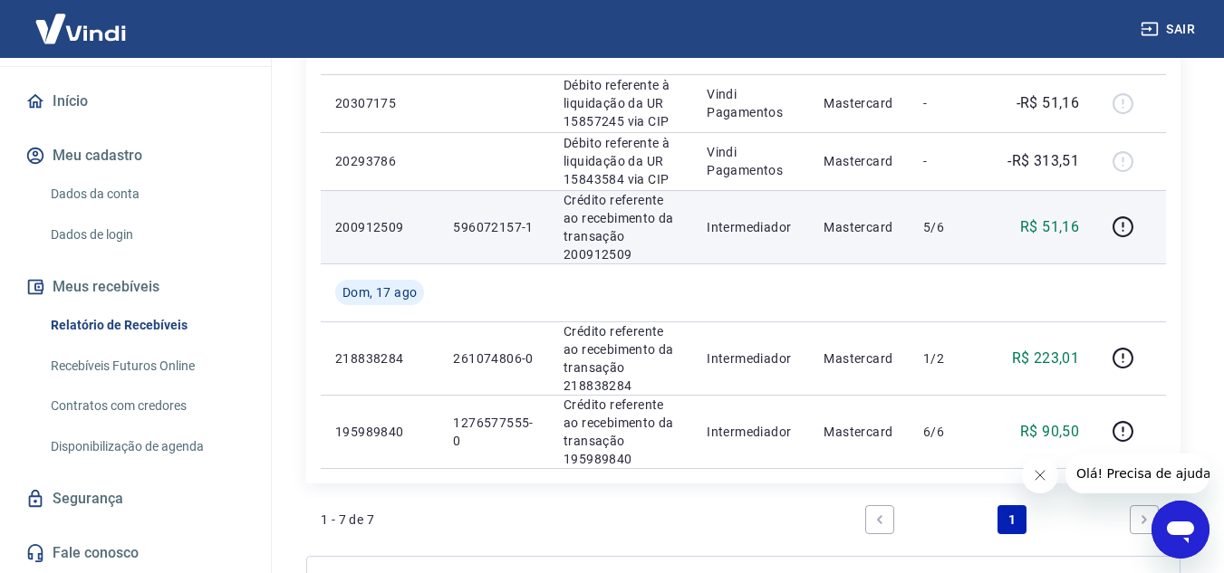
click at [603, 256] on p "Crédito referente ao recebimento da transação 200912509" at bounding box center [620, 227] width 114 height 72
copy p "200912509"
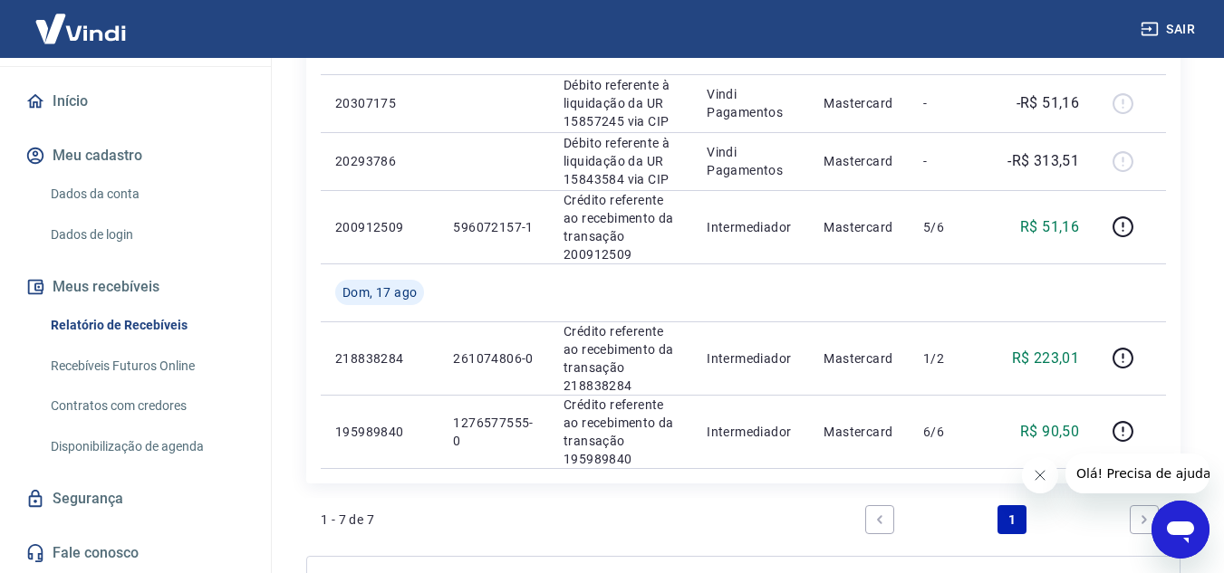
click at [1212, 200] on div "Início / Meus Recebíveis / Relatório de Recebíveis Relatório de Recebíveis Saib…" at bounding box center [743, 101] width 961 height 1174
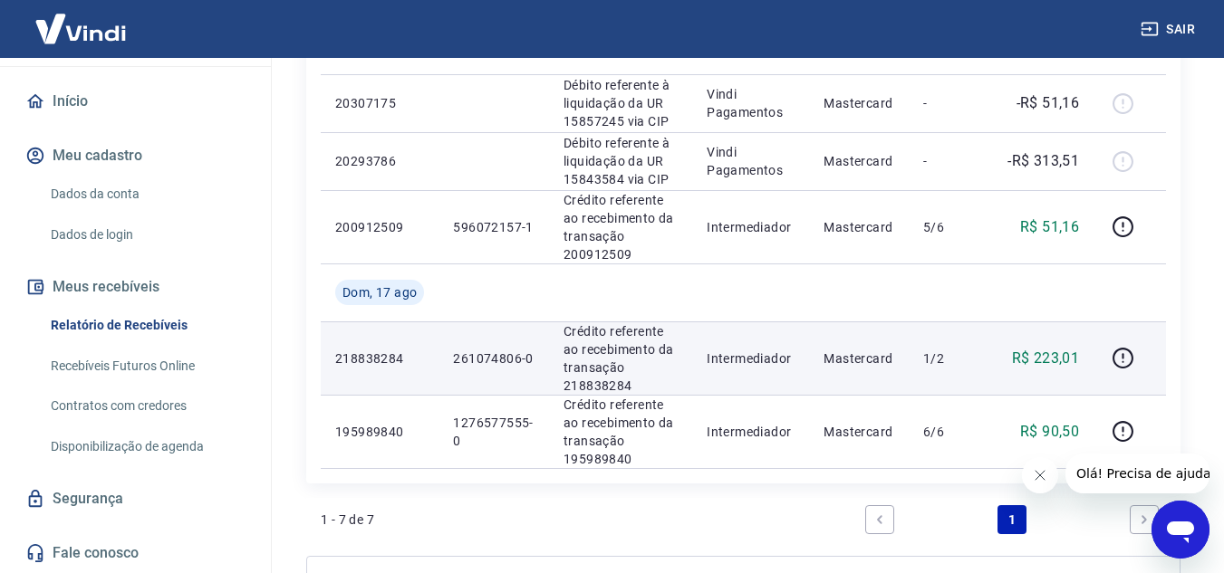
click at [590, 387] on p "Crédito referente ao recebimento da transação 218838284" at bounding box center [620, 358] width 114 height 72
copy p "218838284"
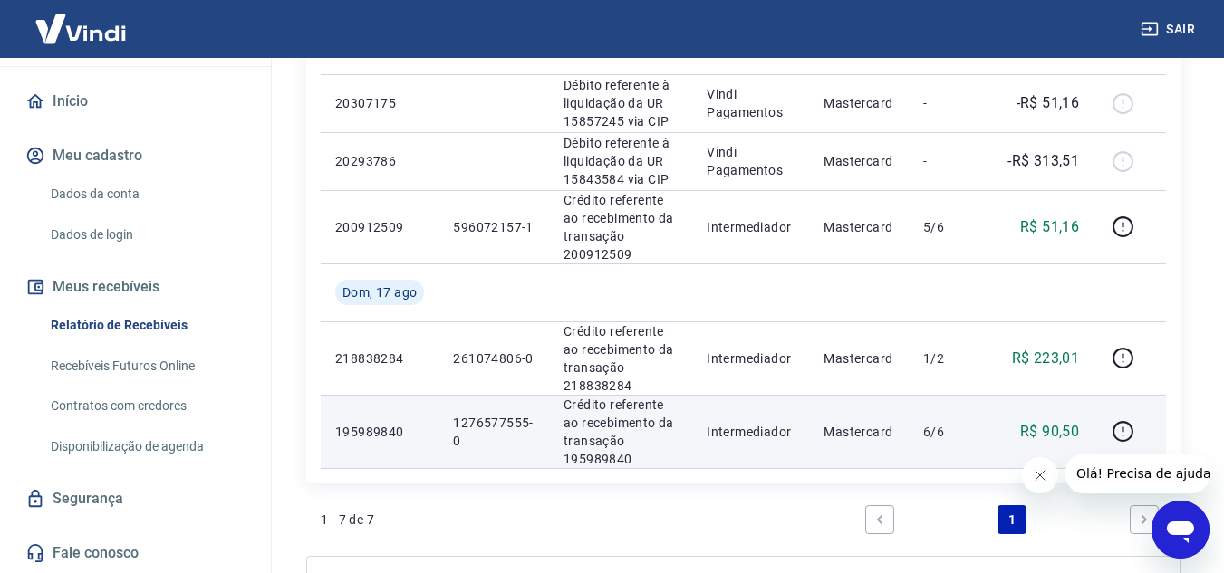
click at [589, 457] on p "Crédito referente ao recebimento da transação 195989840" at bounding box center [620, 432] width 114 height 72
copy p "195989840"
